Goal: Navigation & Orientation: Find specific page/section

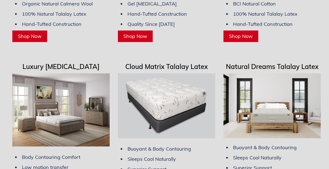
scroll to position [1466, 0]
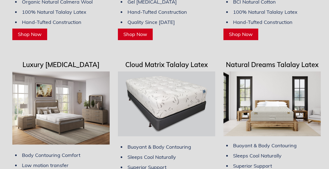
click at [70, 112] on img at bounding box center [60, 107] width 97 height 73
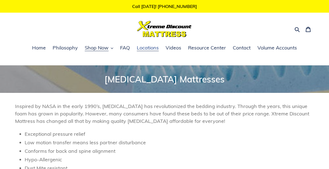
click at [151, 47] on span "Locations" at bounding box center [148, 47] width 22 height 7
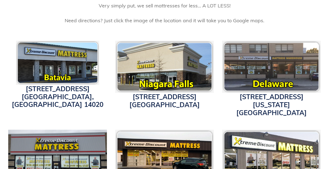
scroll to position [164, 0]
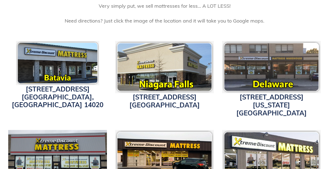
click at [175, 80] on img at bounding box center [164, 67] width 99 height 52
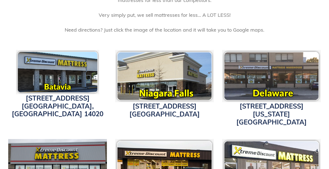
scroll to position [154, 0]
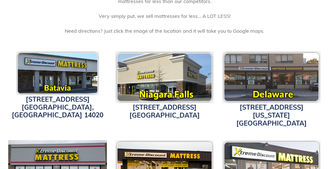
click at [175, 60] on img at bounding box center [164, 77] width 99 height 52
click at [165, 97] on img at bounding box center [164, 77] width 99 height 52
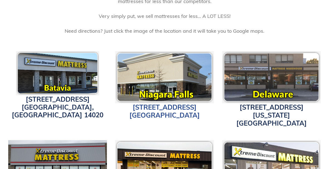
click at [166, 114] on link "1340 Military Road Niagara Falls, NY 14304" at bounding box center [164, 111] width 70 height 16
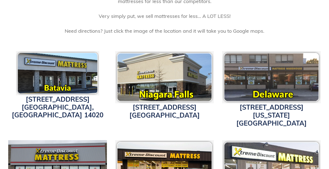
click at [163, 66] on img at bounding box center [164, 77] width 99 height 52
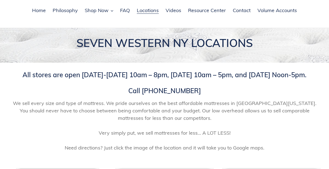
scroll to position [36, 0]
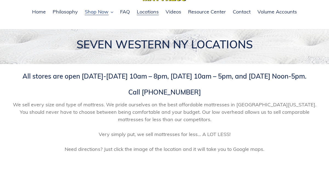
click at [104, 14] on span "Shop Now" at bounding box center [97, 12] width 24 height 7
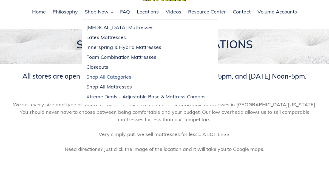
click at [110, 74] on span "Shop All Categories" at bounding box center [108, 77] width 45 height 7
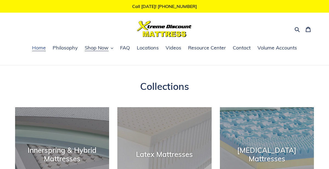
click at [40, 49] on span "Home" at bounding box center [39, 47] width 14 height 7
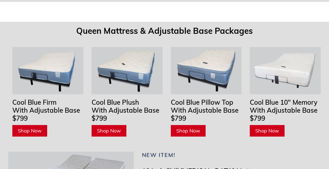
scroll to position [1686, 0]
